Goal: Check status: Check status

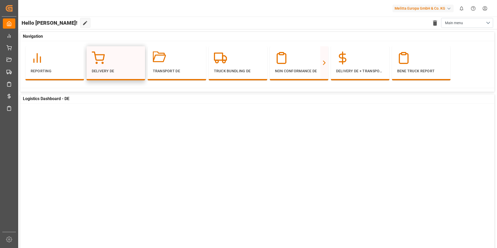
click at [109, 63] on div at bounding box center [116, 57] width 48 height 13
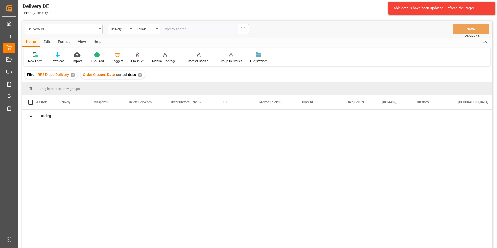
click at [178, 27] on input "text" at bounding box center [199, 29] width 78 height 10
type input "92558893"
click at [242, 28] on icon "search button" at bounding box center [243, 29] width 6 height 6
click at [29, 116] on input "Press Space to toggle row selection (unchecked)" at bounding box center [30, 116] width 5 height 5
checkbox input "true"
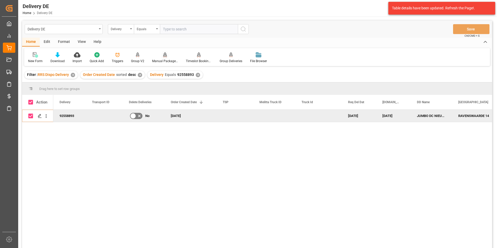
click at [167, 58] on div "Manual Package TypeDetermination" at bounding box center [165, 57] width 34 height 11
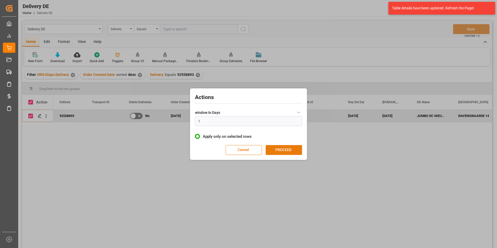
click at [280, 147] on button "PROCEED" at bounding box center [284, 150] width 36 height 10
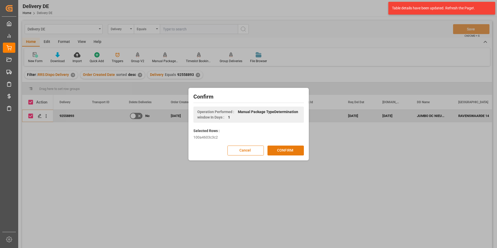
click at [295, 149] on button "CONFIRM" at bounding box center [286, 151] width 36 height 10
